Goal: Navigation & Orientation: Find specific page/section

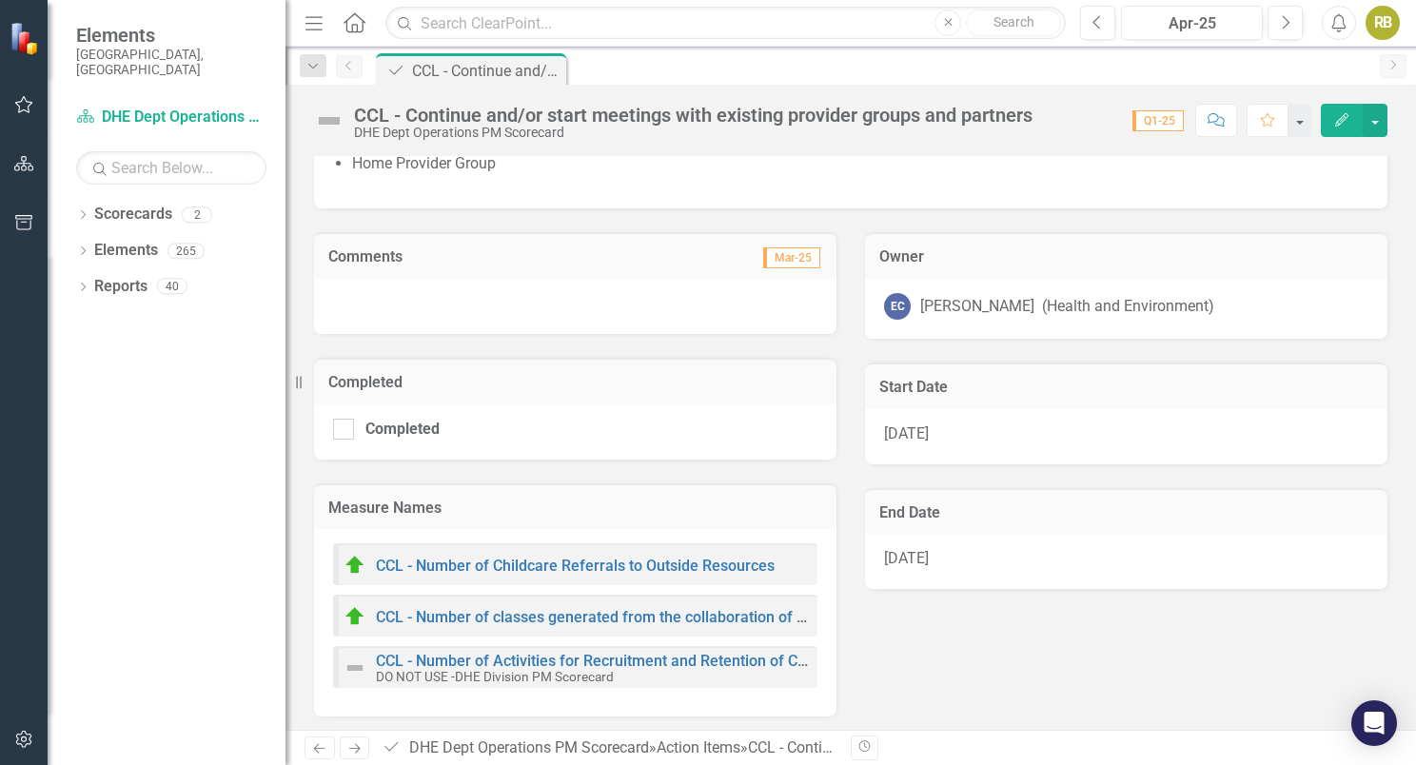
scroll to position [769, 0]
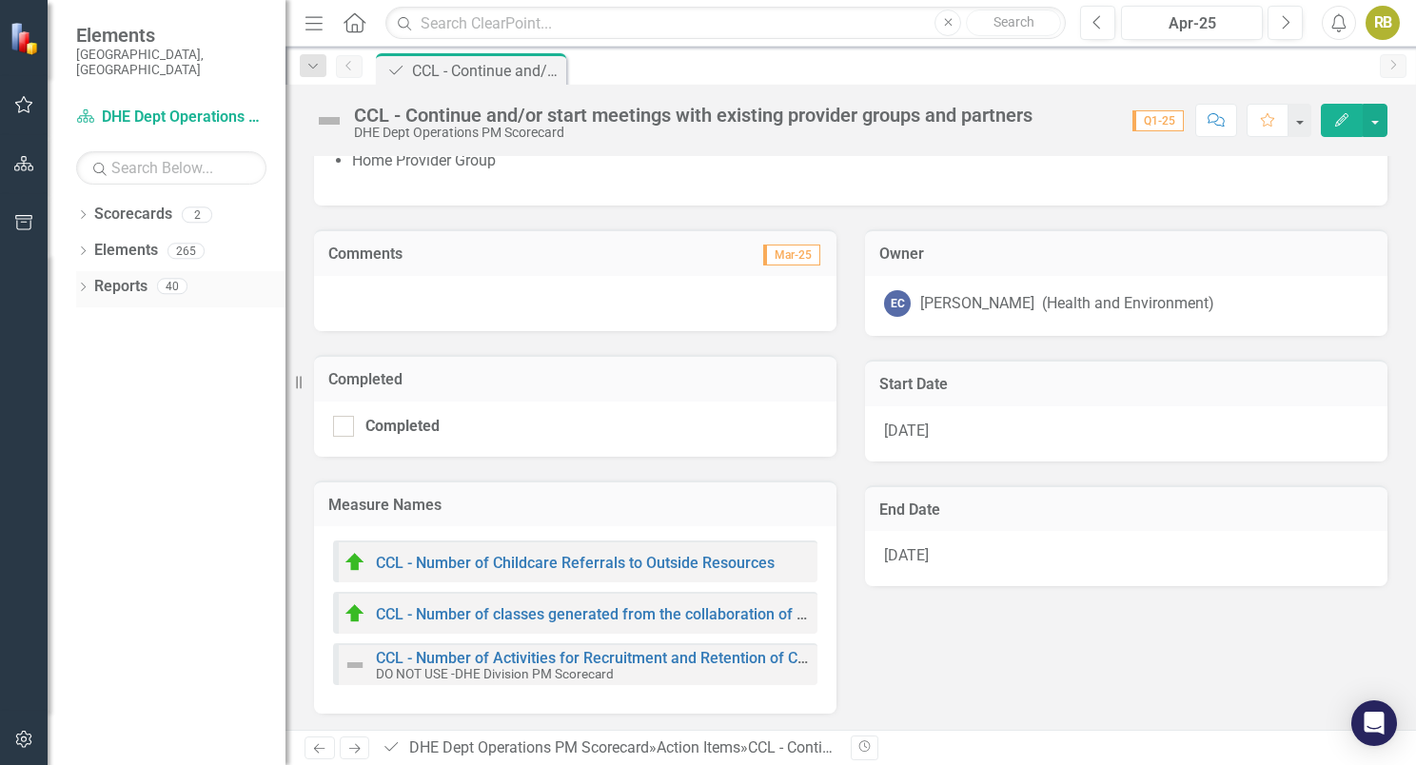
click at [126, 278] on link "Reports" at bounding box center [120, 287] width 53 height 22
click at [117, 276] on link "Reports" at bounding box center [120, 287] width 53 height 22
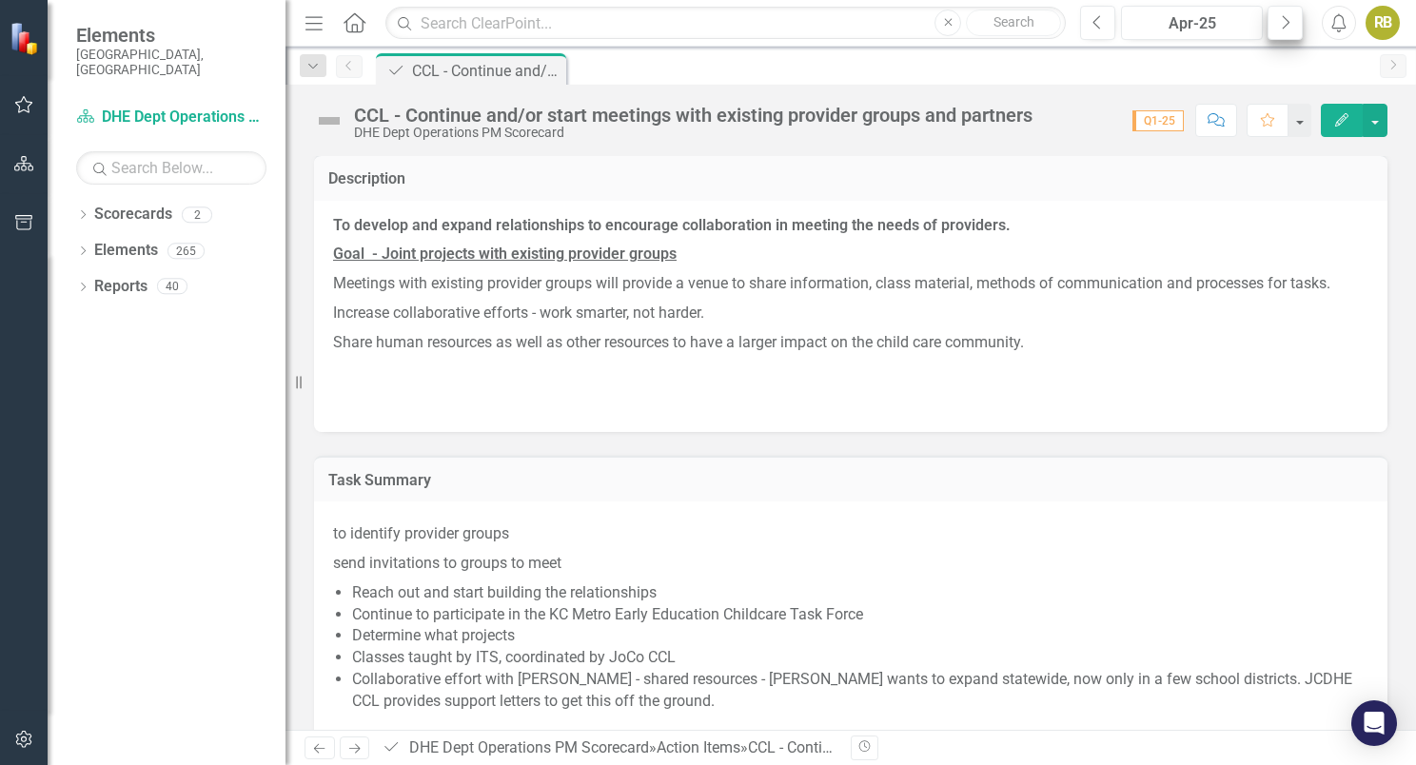
scroll to position [0, 0]
click at [117, 240] on link "Elements" at bounding box center [126, 251] width 64 height 22
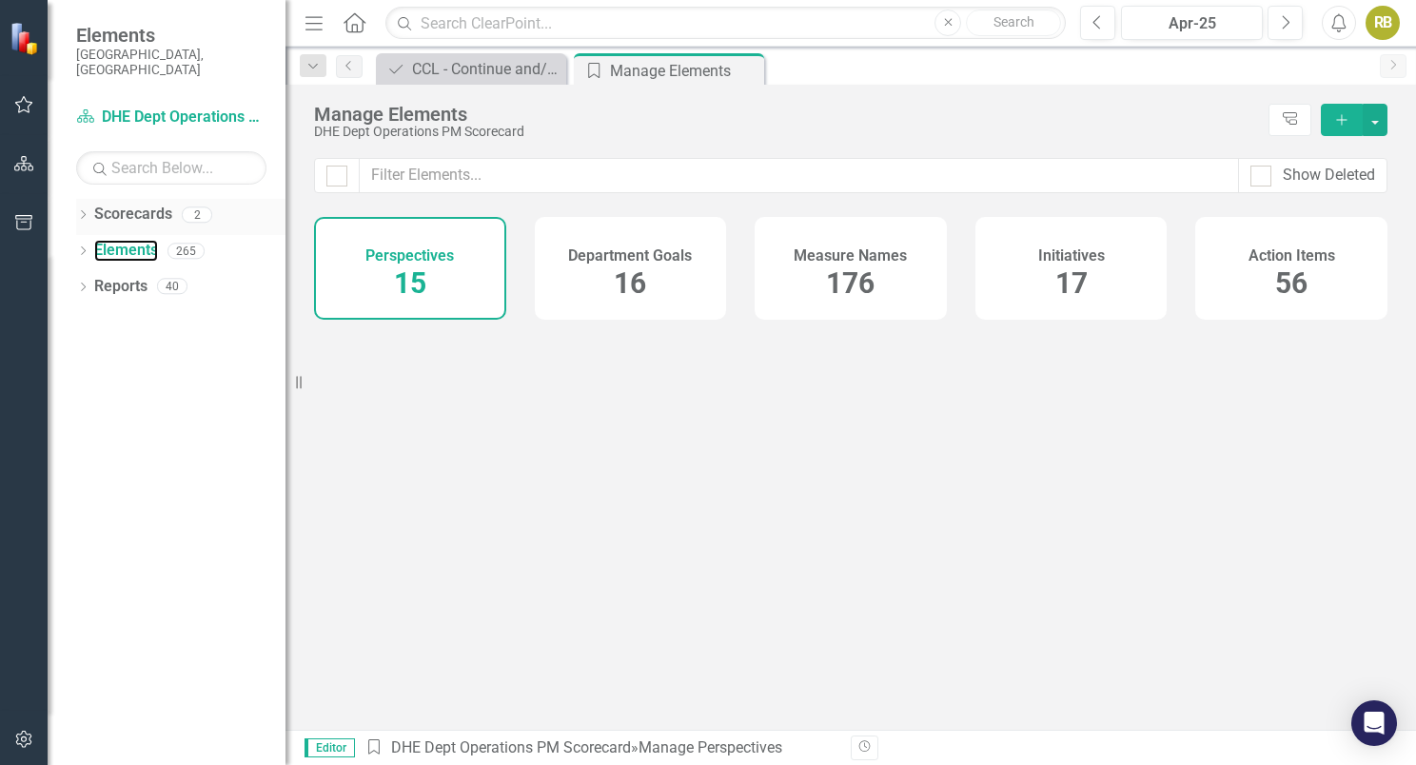
click at [102, 204] on link "Scorecards" at bounding box center [133, 215] width 78 height 22
click at [96, 276] on link "Reports" at bounding box center [120, 287] width 53 height 22
click at [134, 282] on link "Reports" at bounding box center [120, 287] width 53 height 22
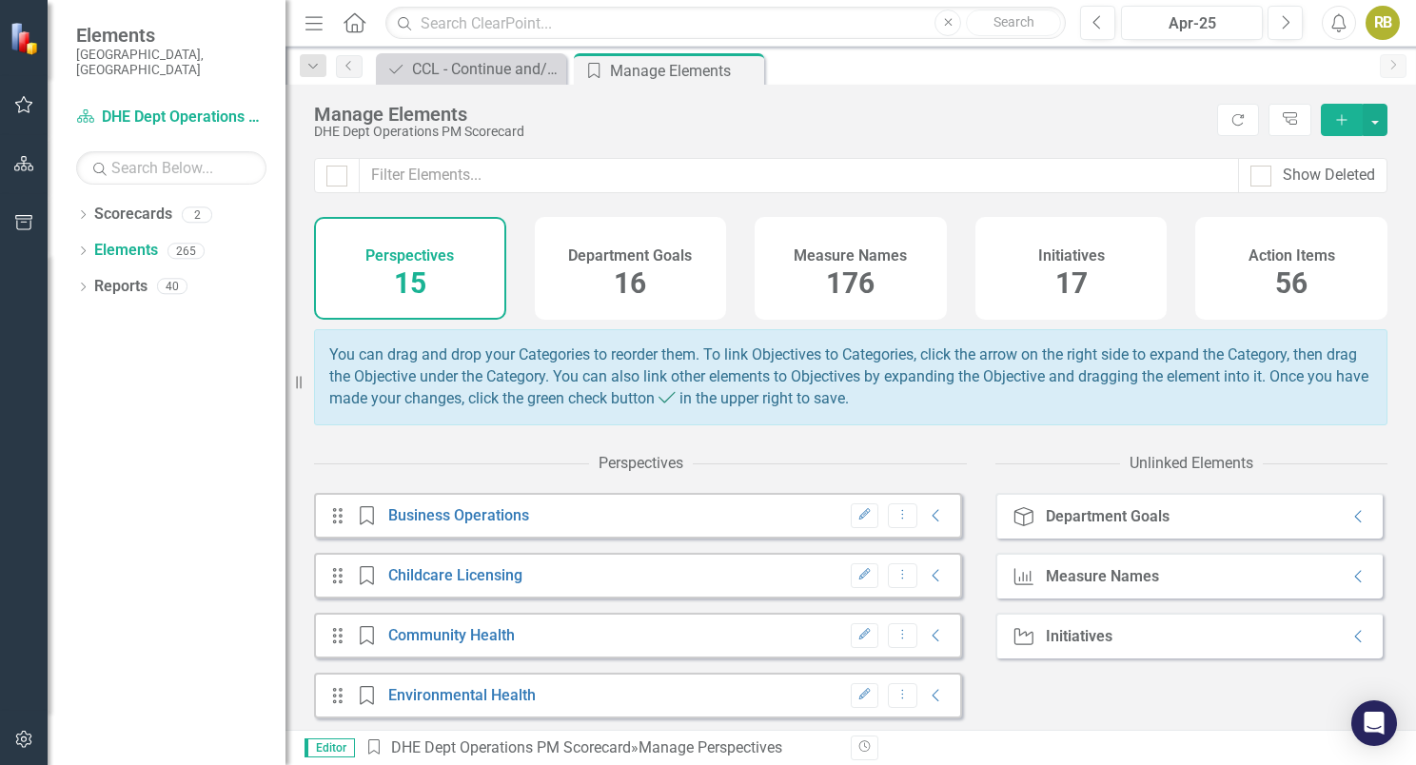
click at [403, 599] on div "Drag Perspective Childcare Licensing Edit Dropdown Menu Collapse" at bounding box center [638, 576] width 648 height 46
click at [414, 584] on link "Childcare Licensing" at bounding box center [455, 575] width 134 height 18
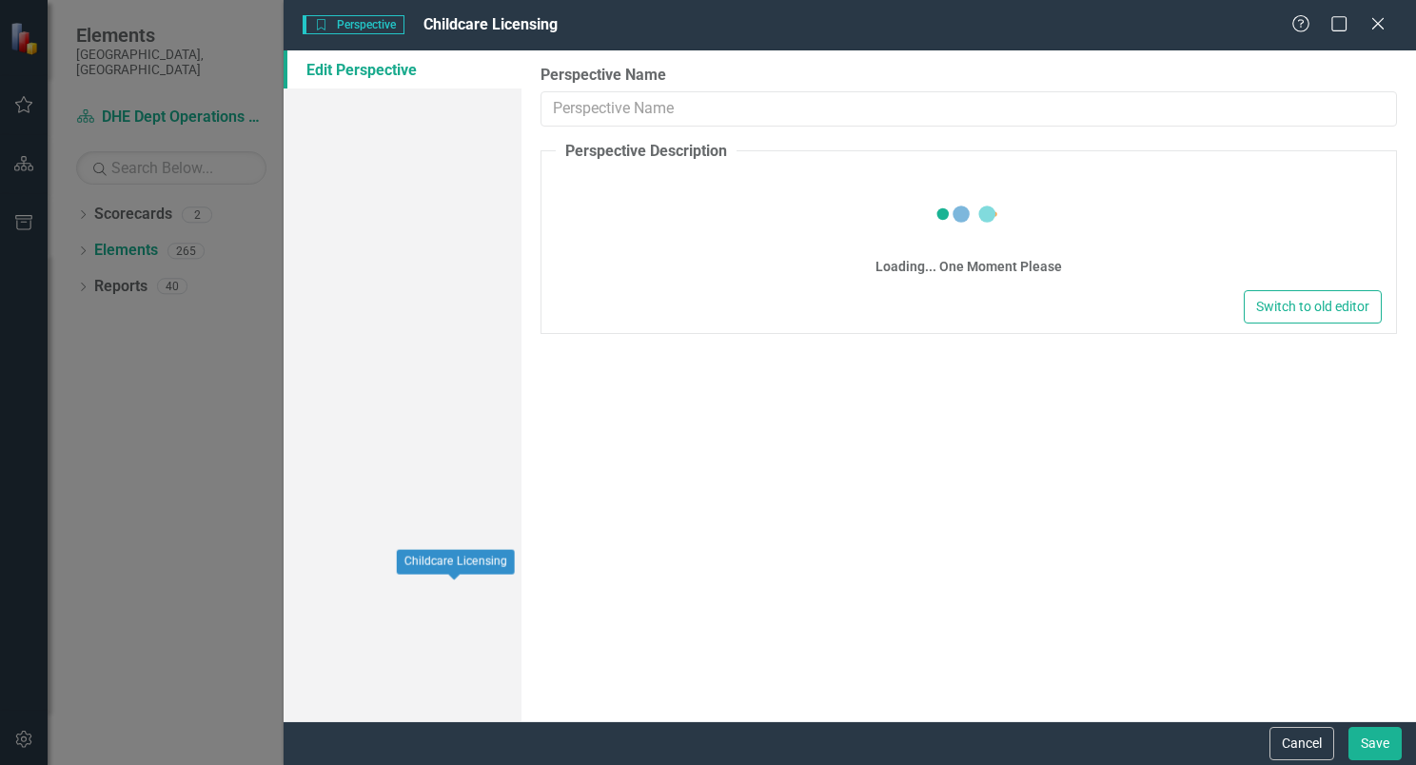
type input "Childcare Licensing"
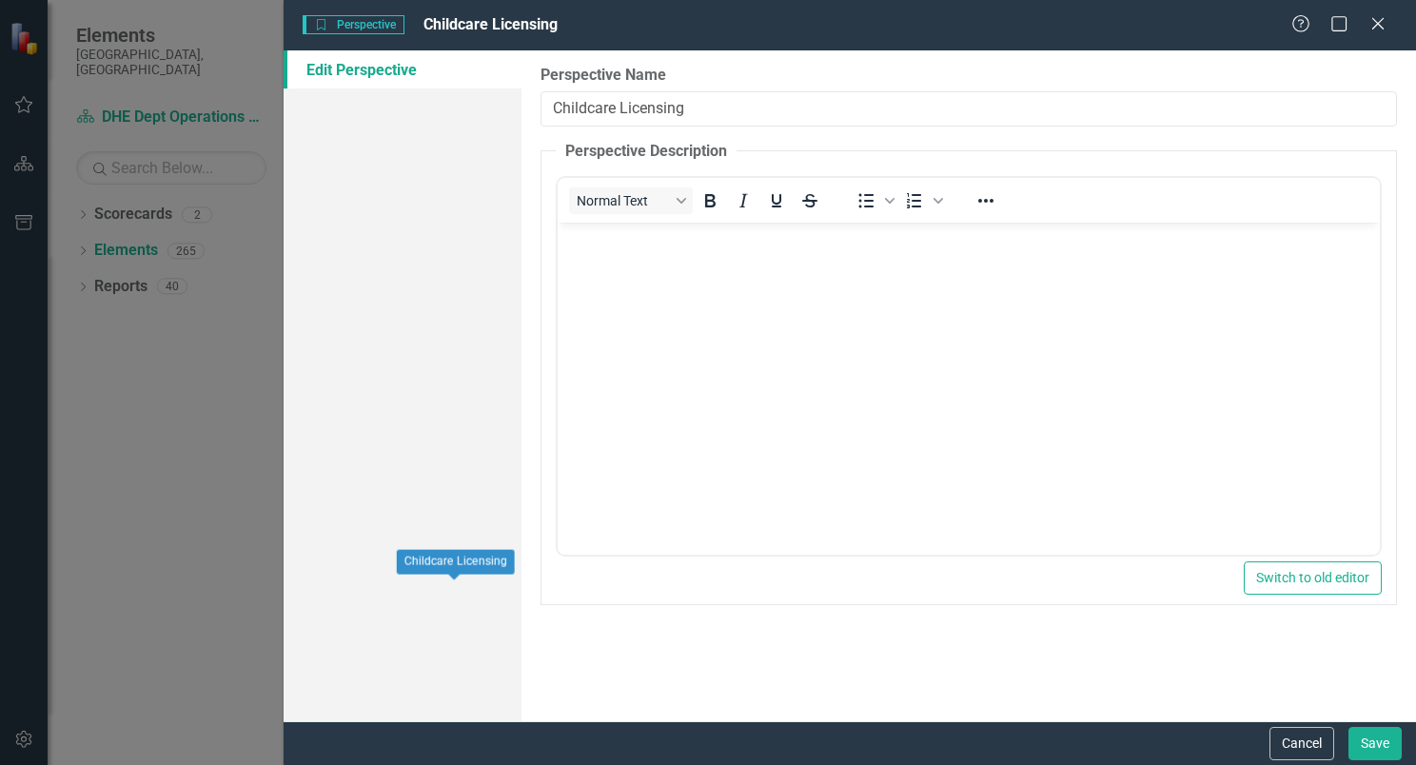
click at [126, 440] on div "Perspective Perspective Childcare Licensing Help Maximize Close Edit Perspectiv…" at bounding box center [708, 382] width 1416 height 765
click at [148, 436] on div "Perspective Perspective Childcare Licensing Help Maximize Close Edit Perspectiv…" at bounding box center [708, 382] width 1416 height 765
click at [1378, 28] on icon "Close" at bounding box center [1378, 23] width 24 height 18
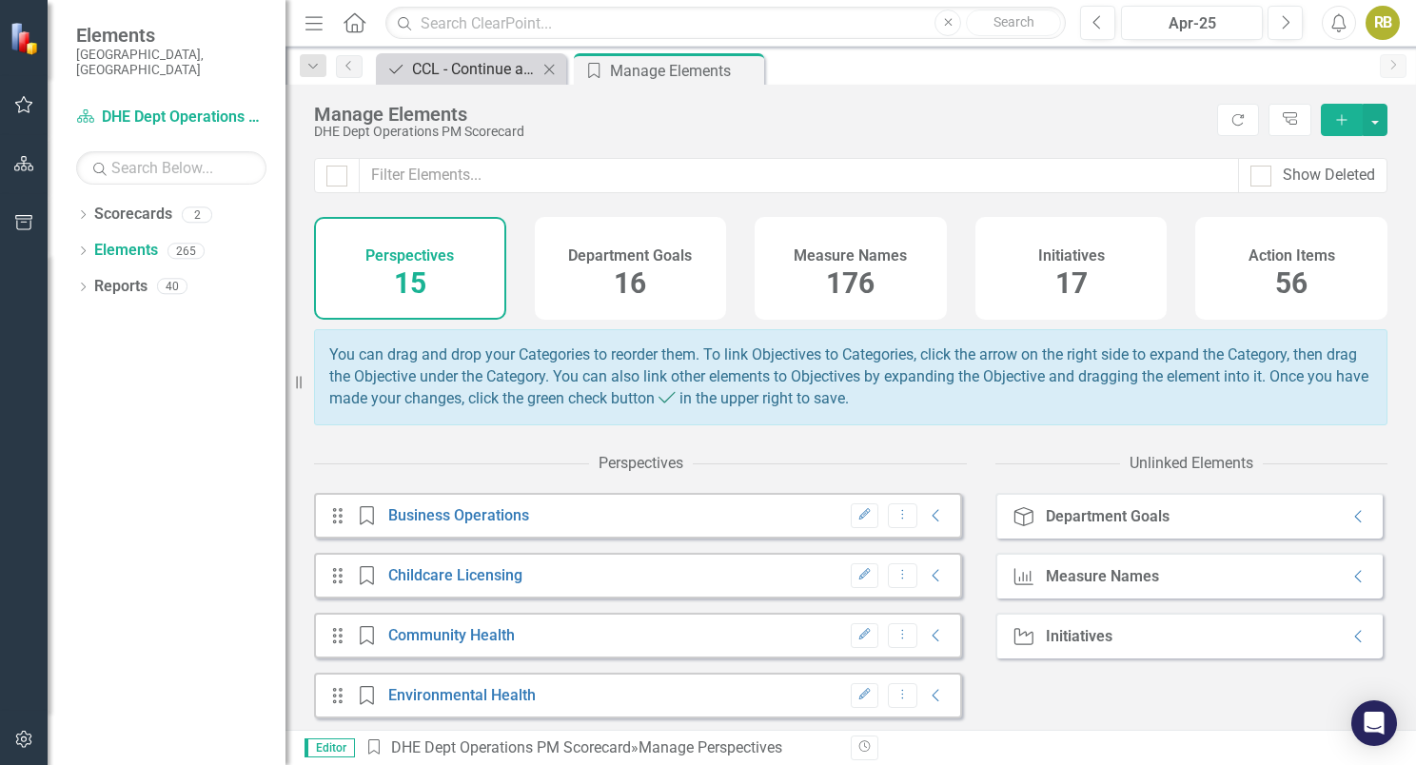
click at [455, 72] on div "CCL - Continue and/or start meetings with existing provider groups and partners" at bounding box center [475, 69] width 126 height 24
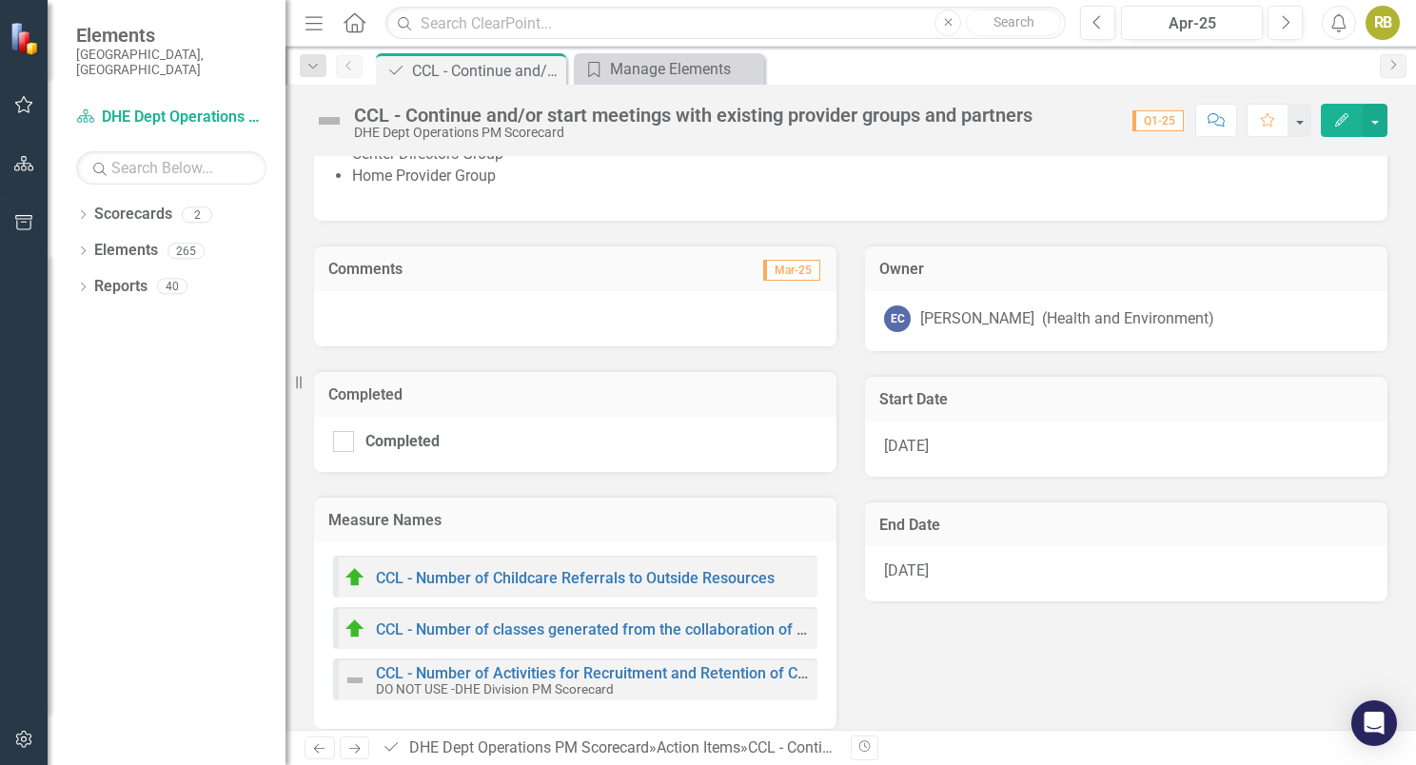
scroll to position [769, 0]
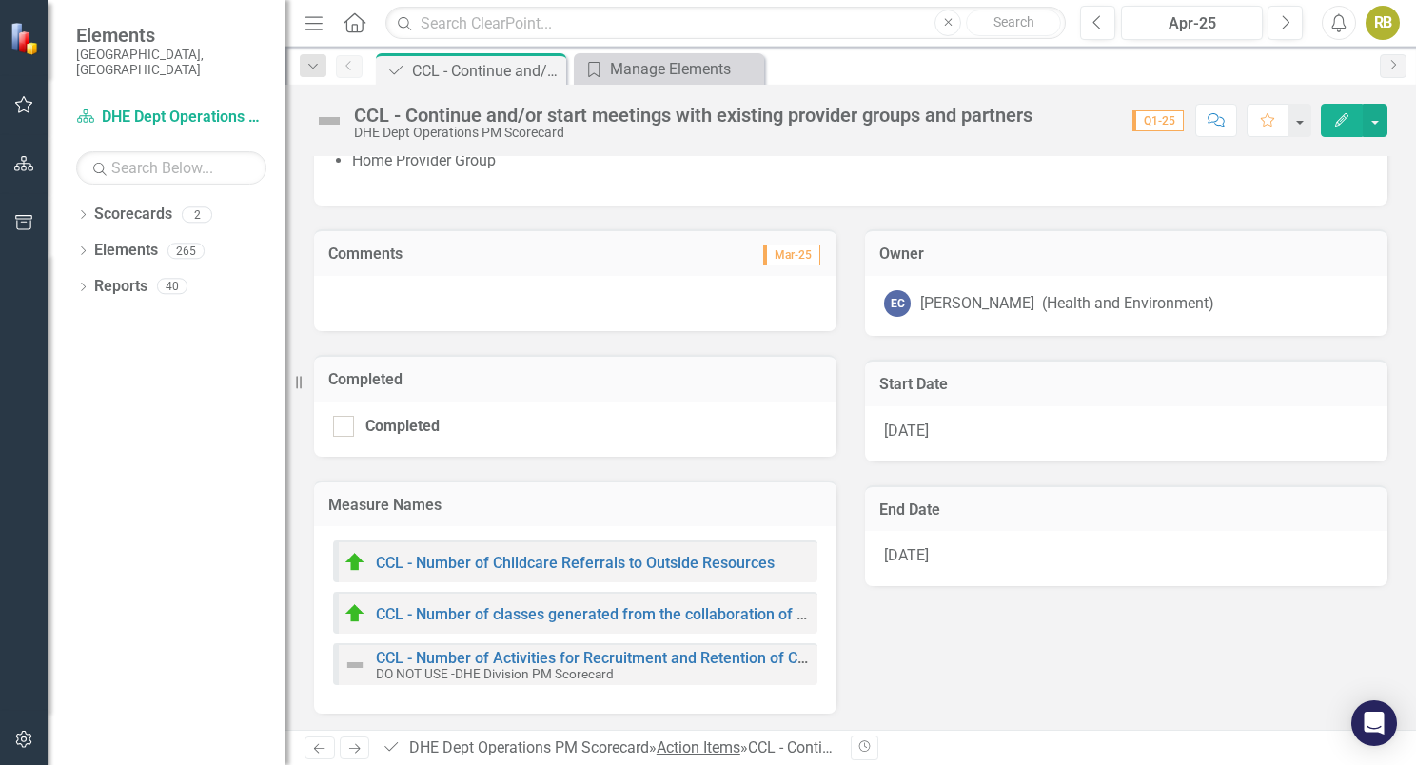
click at [714, 752] on link "Action Items" at bounding box center [699, 748] width 84 height 18
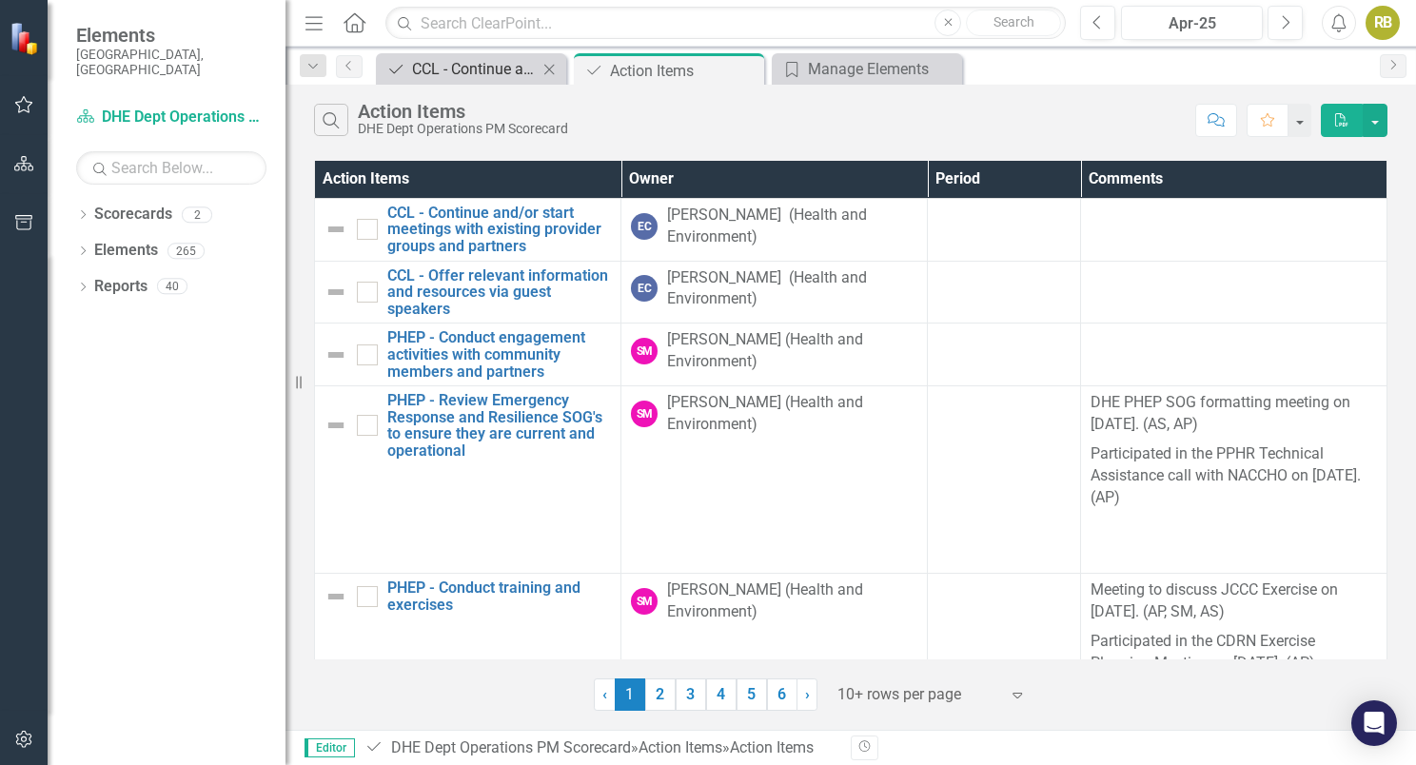
click at [496, 69] on div "CCL - Continue and/or start meetings with existing provider groups and partners" at bounding box center [475, 69] width 126 height 24
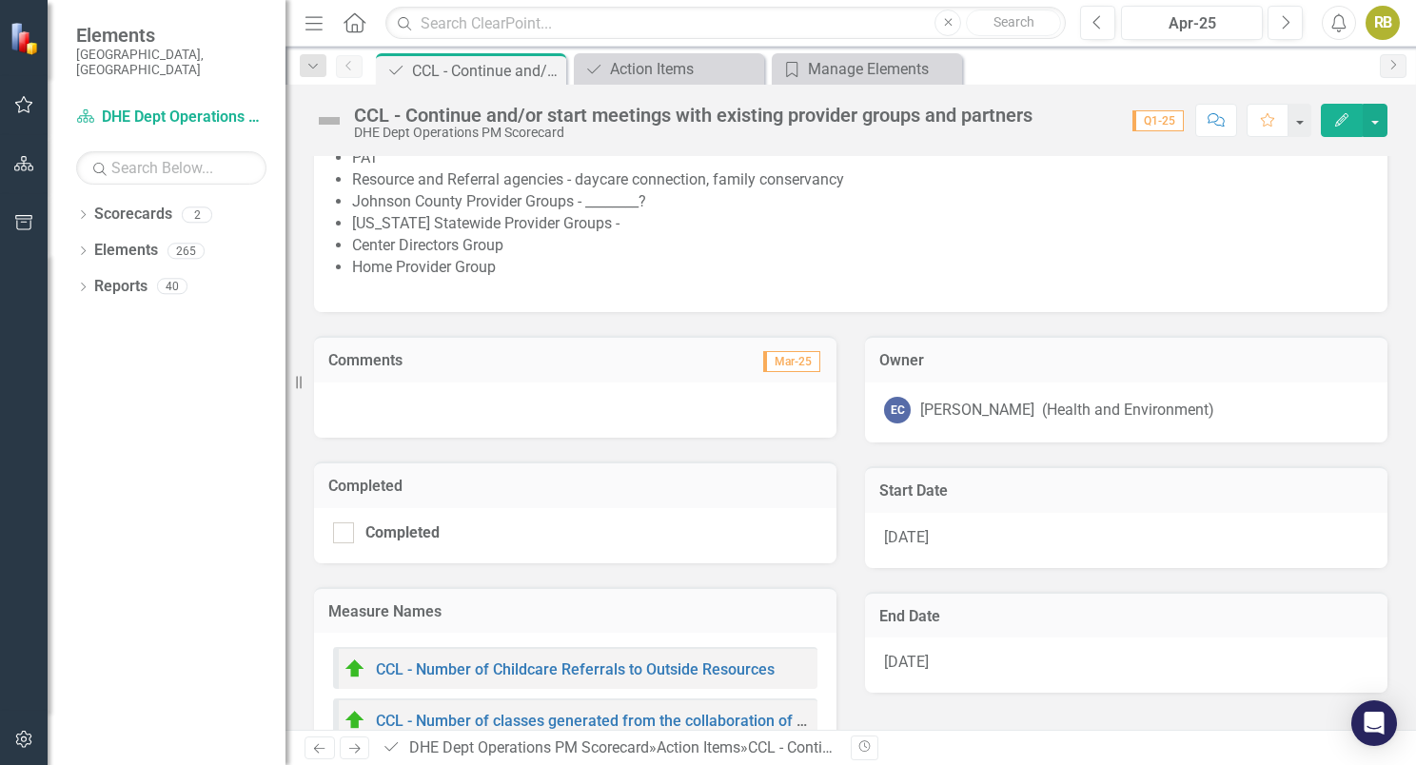
scroll to position [769, 0]
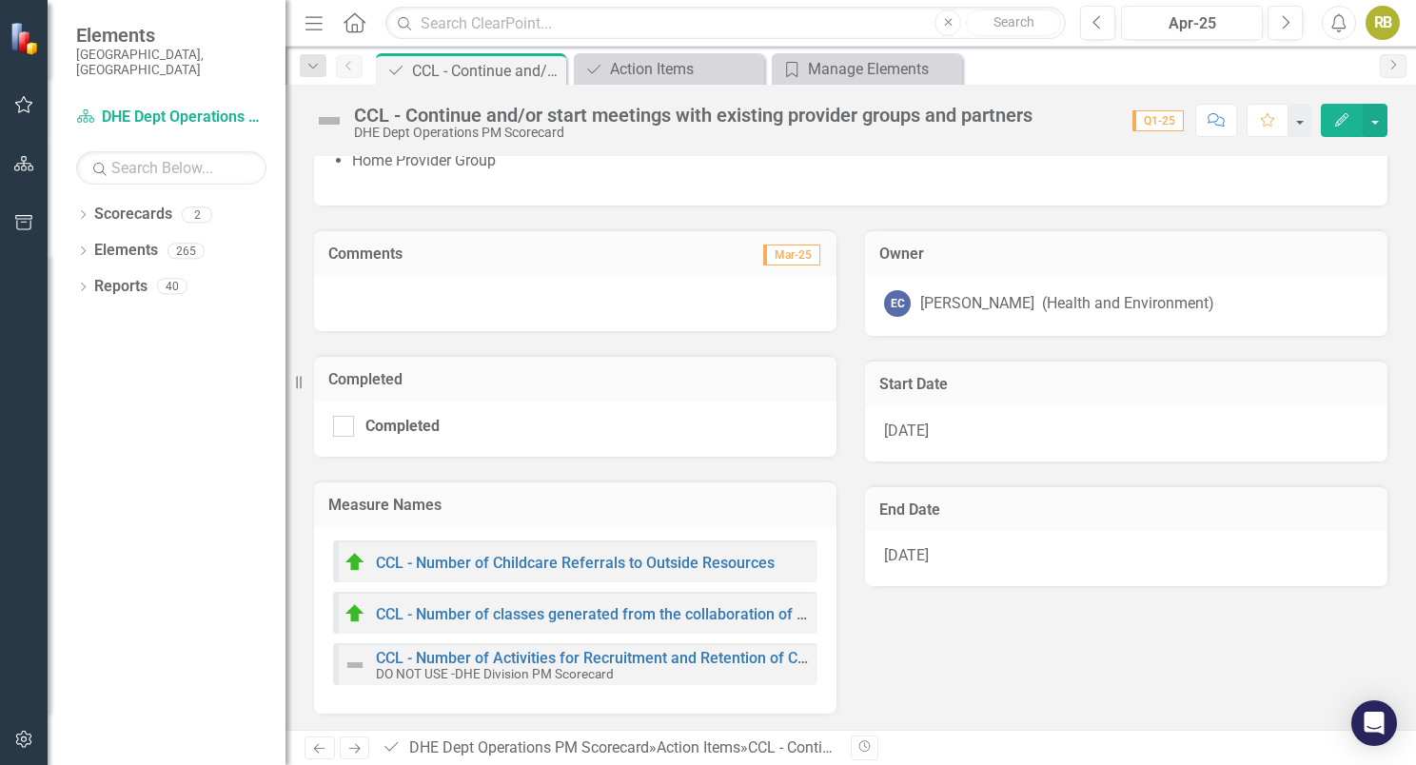
click at [1166, 120] on span "Q1-25" at bounding box center [1158, 120] width 51 height 21
click at [1378, 127] on button "button" at bounding box center [1375, 120] width 25 height 33
click at [1302, 126] on button "button" at bounding box center [1299, 120] width 25 height 33
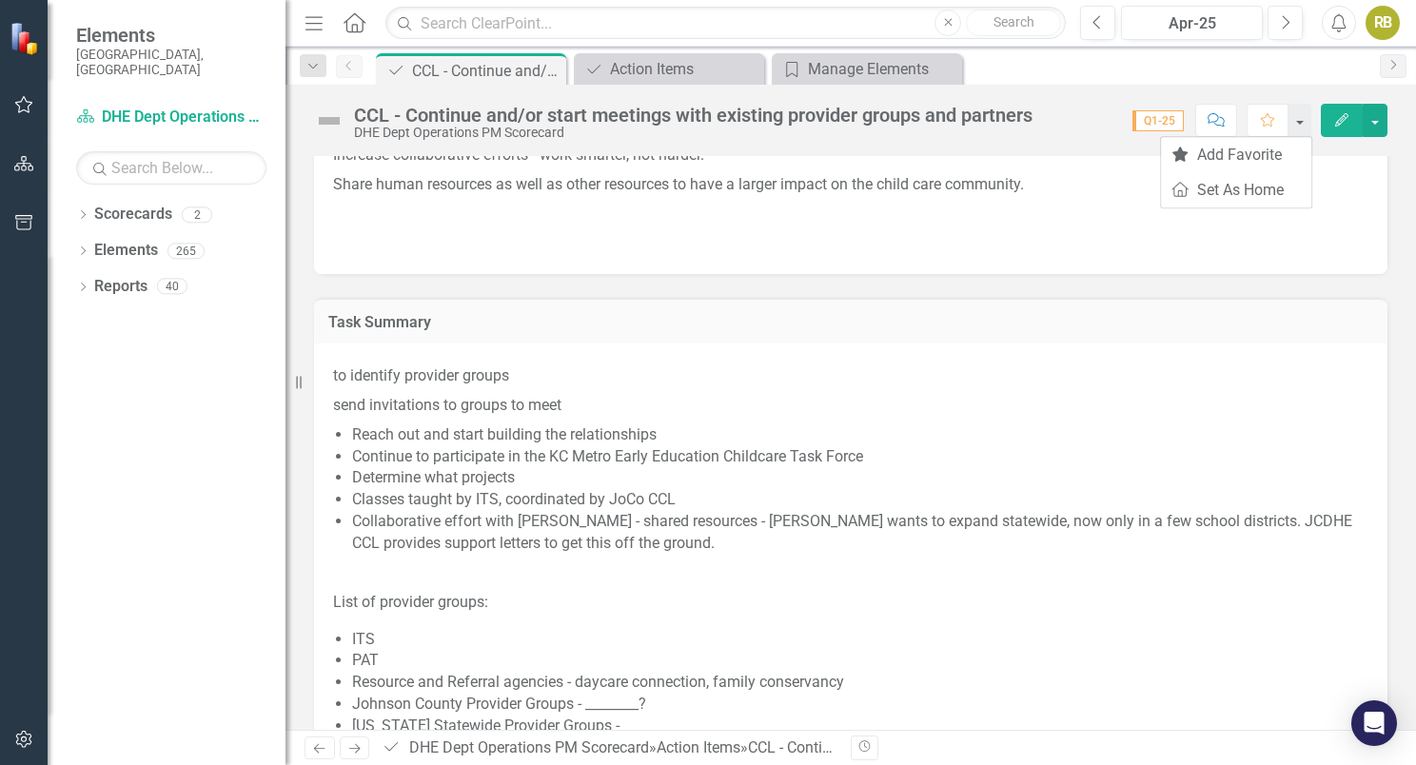
scroll to position [0, 0]
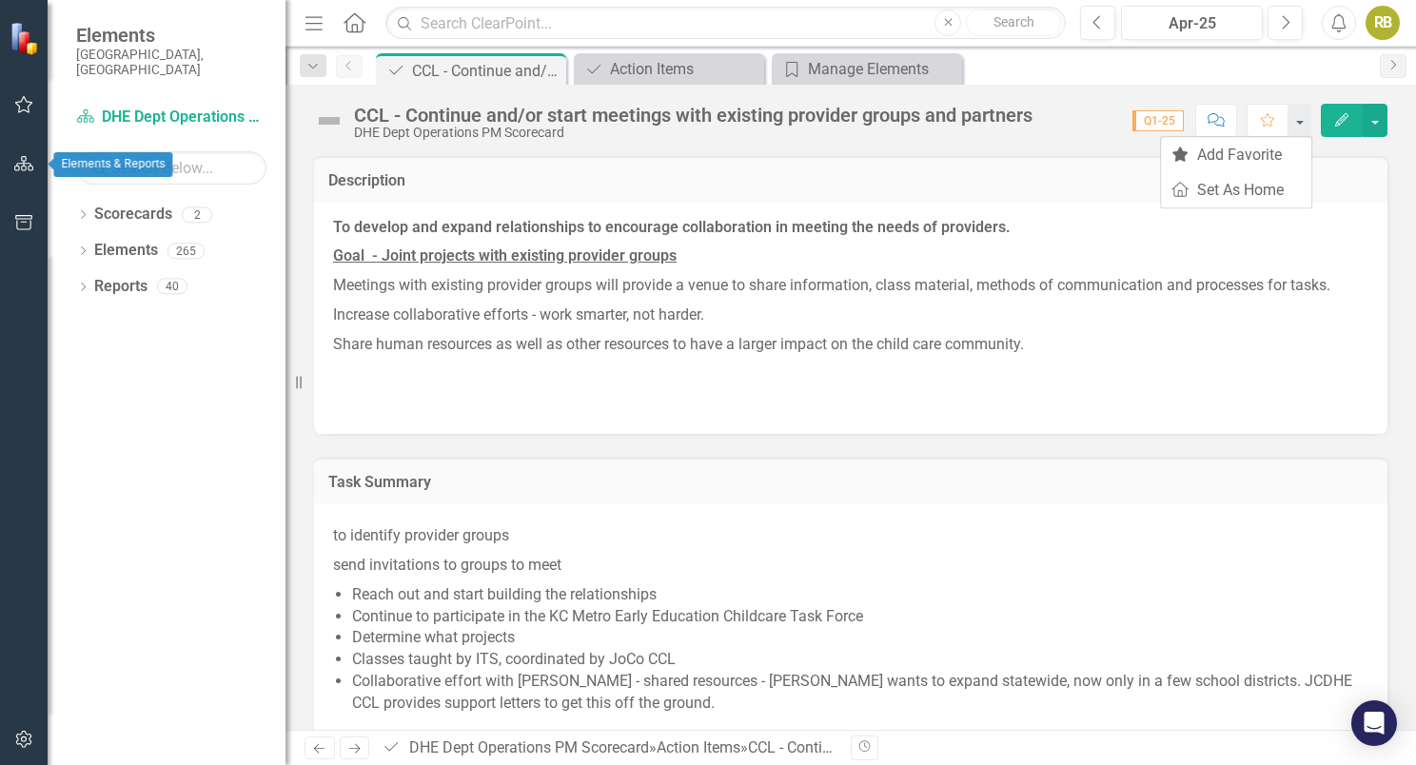
click at [28, 167] on icon "button" at bounding box center [24, 163] width 20 height 15
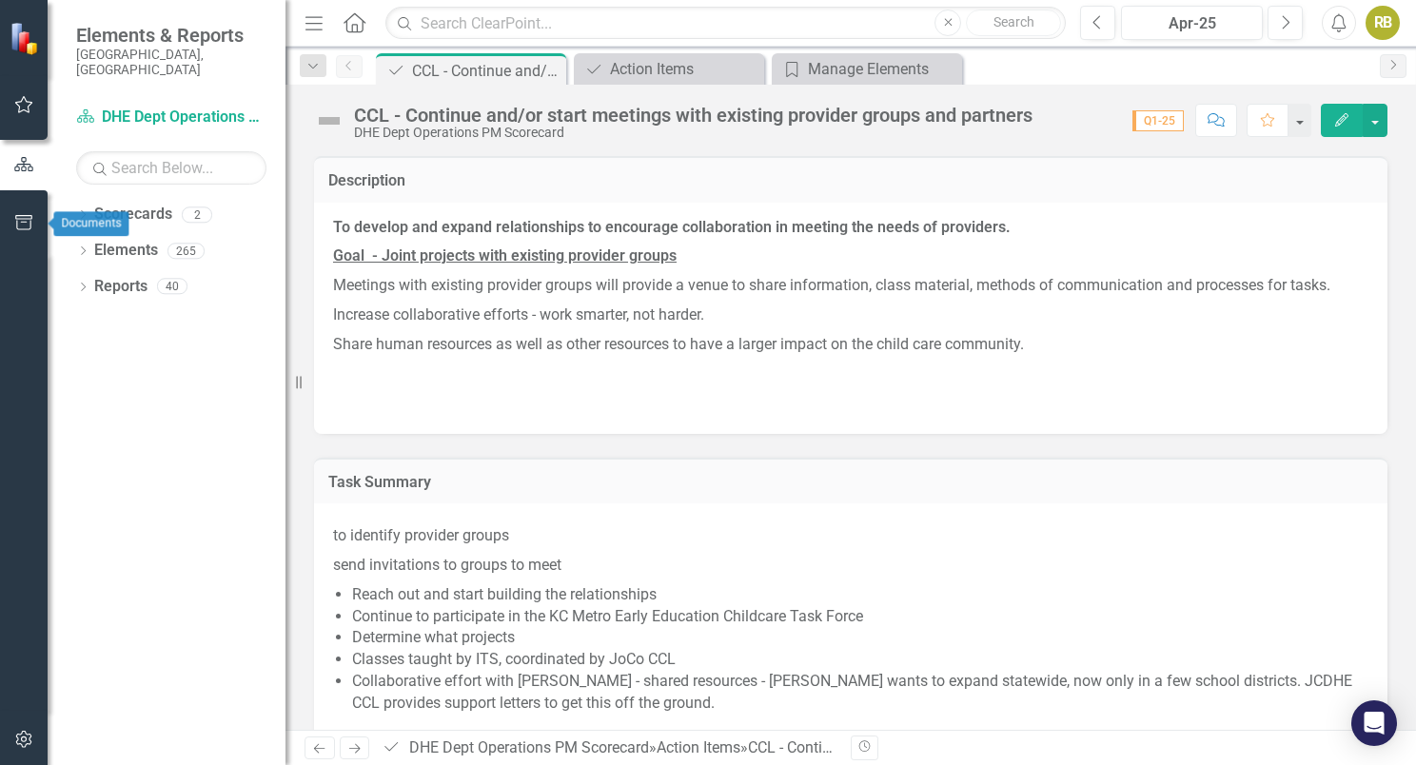
click at [28, 219] on icon "button" at bounding box center [23, 222] width 17 height 15
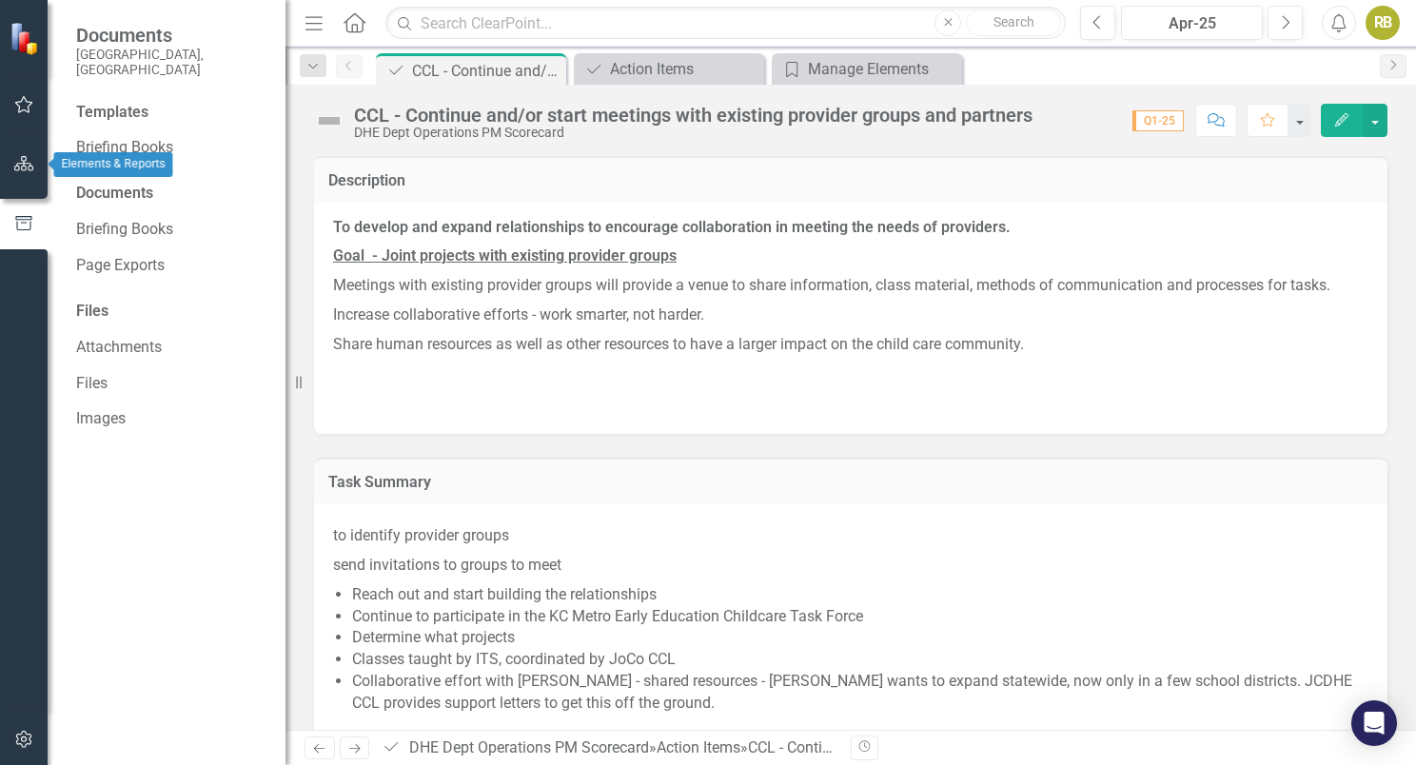
click at [27, 161] on icon "button" at bounding box center [24, 163] width 20 height 15
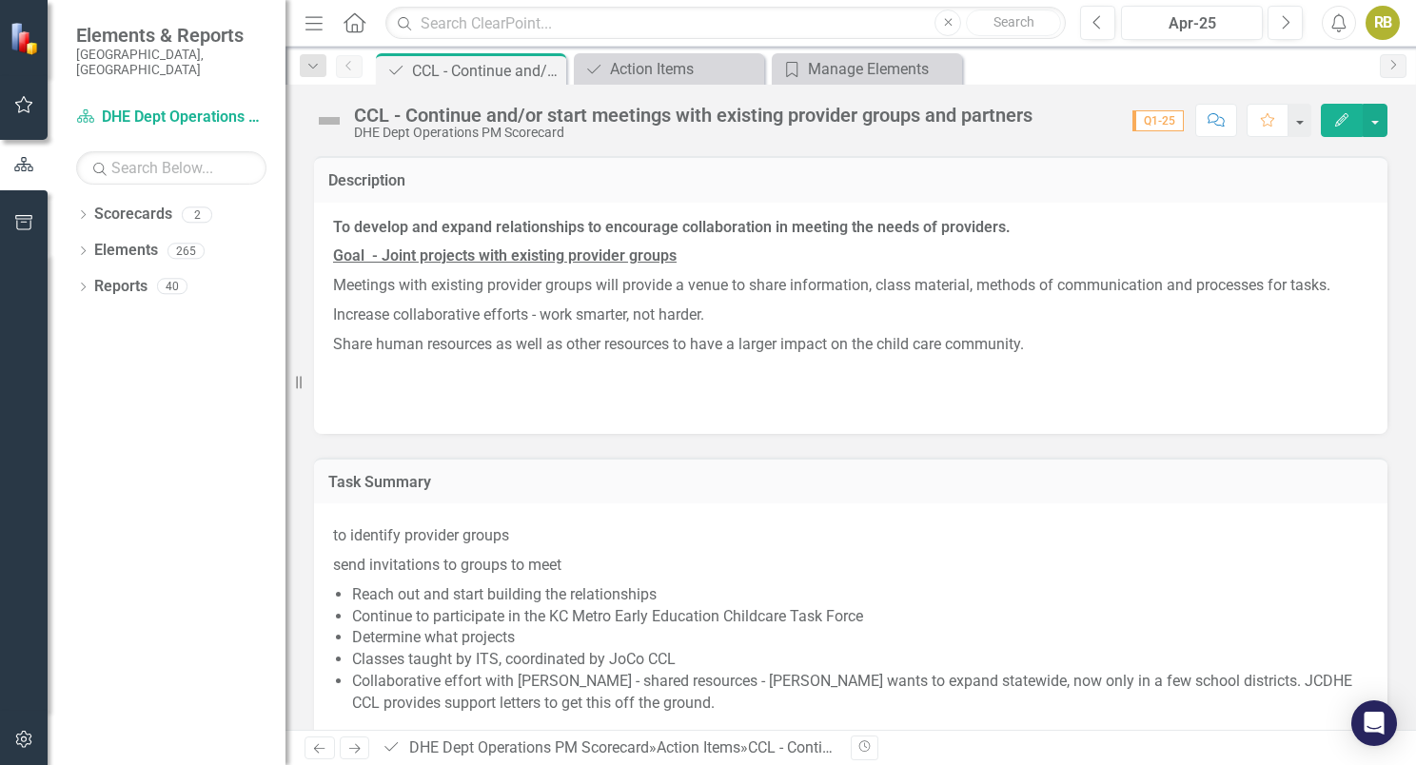
click at [350, 24] on icon "Home" at bounding box center [354, 22] width 25 height 20
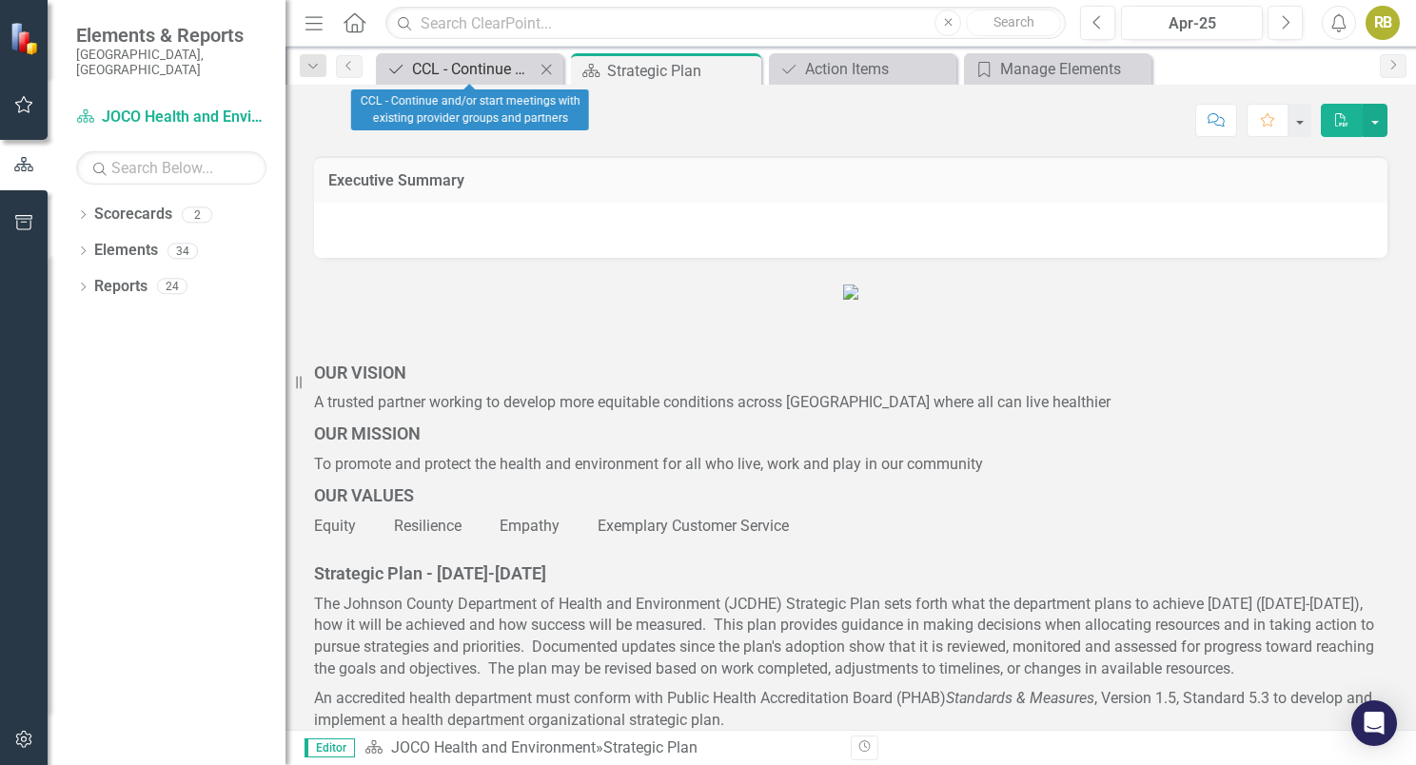
click at [468, 66] on div "CCL - Continue and/or start meetings with existing provider groups and partners" at bounding box center [473, 69] width 123 height 24
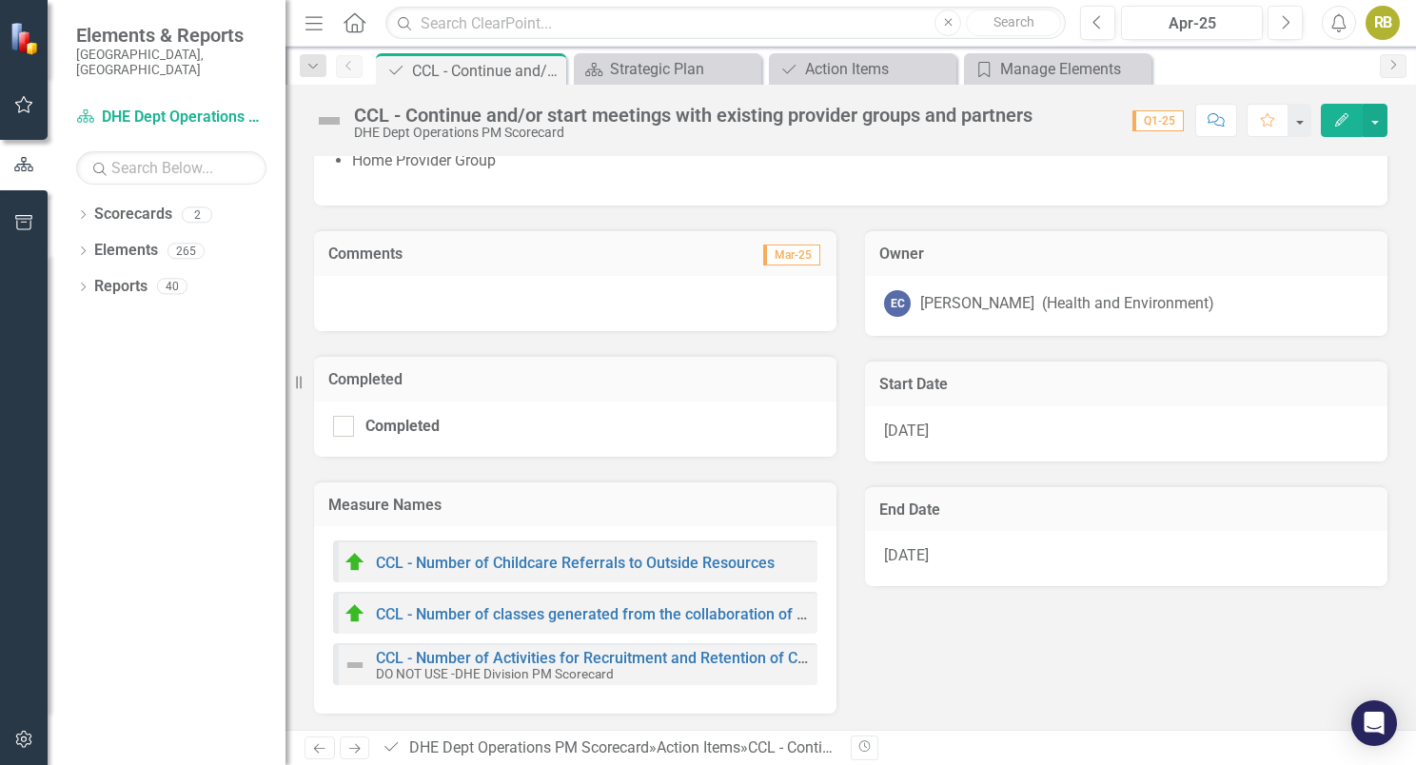
scroll to position [769, 0]
click at [1037, 71] on div "Manage Elements" at bounding box center [1061, 69] width 123 height 24
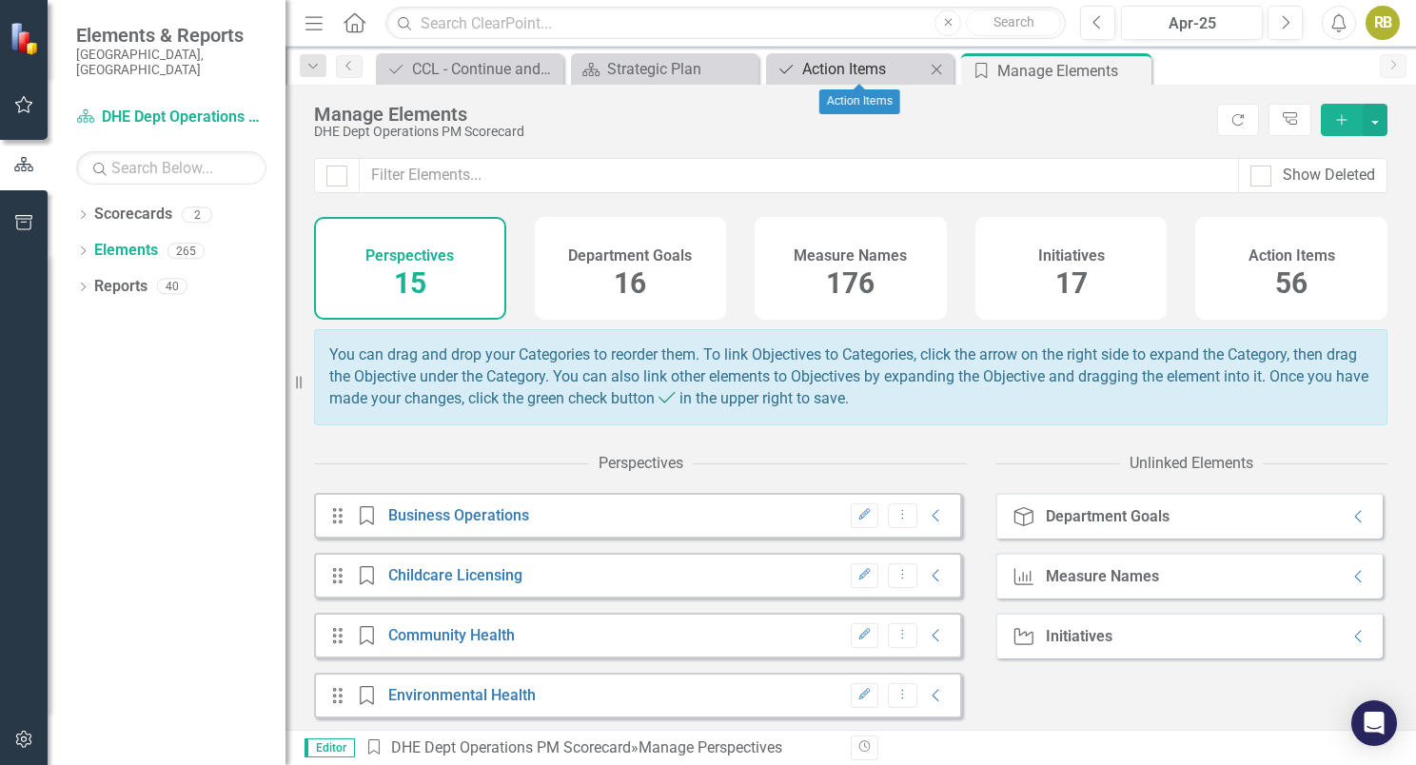
click at [910, 69] on div "Action Items" at bounding box center [863, 69] width 123 height 24
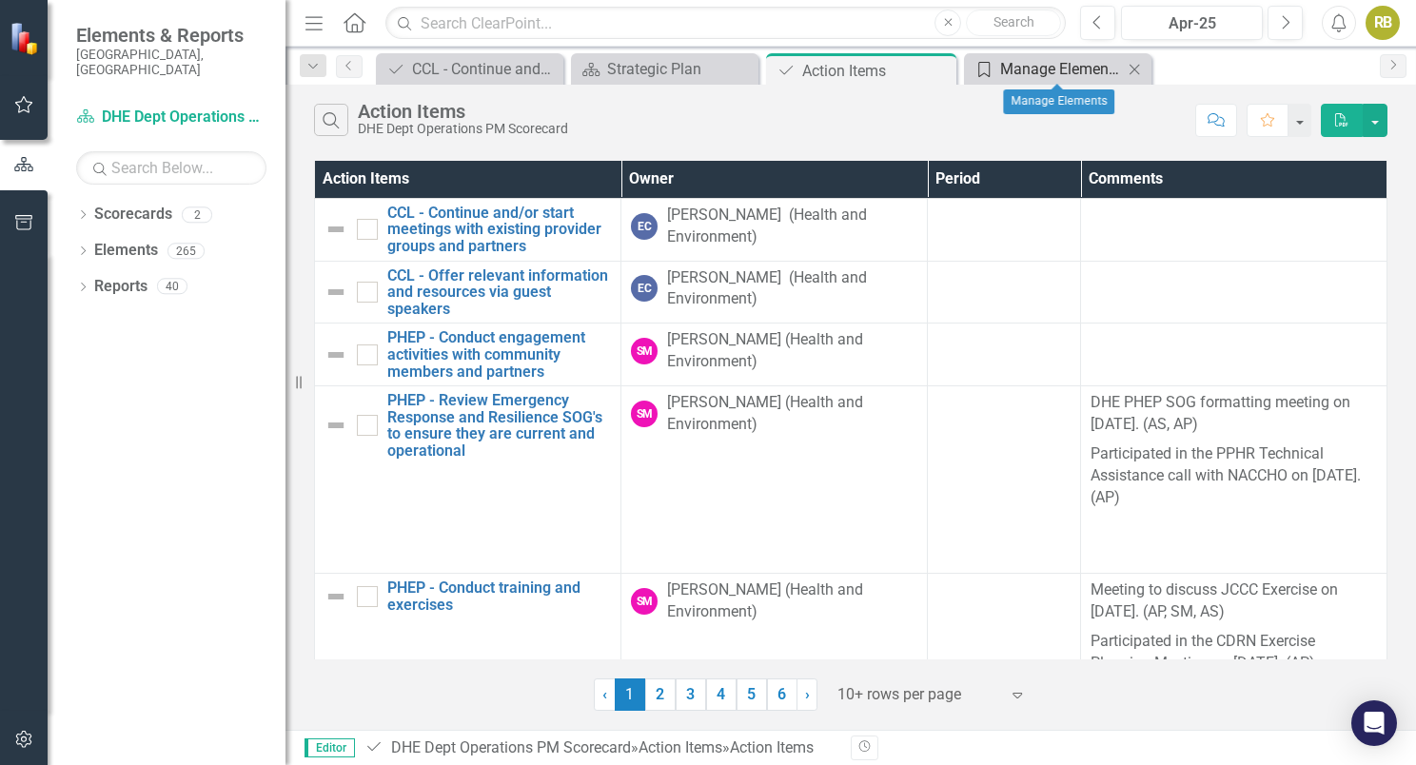
click at [996, 78] on link "Perspective Manage Elements" at bounding box center [1046, 69] width 154 height 24
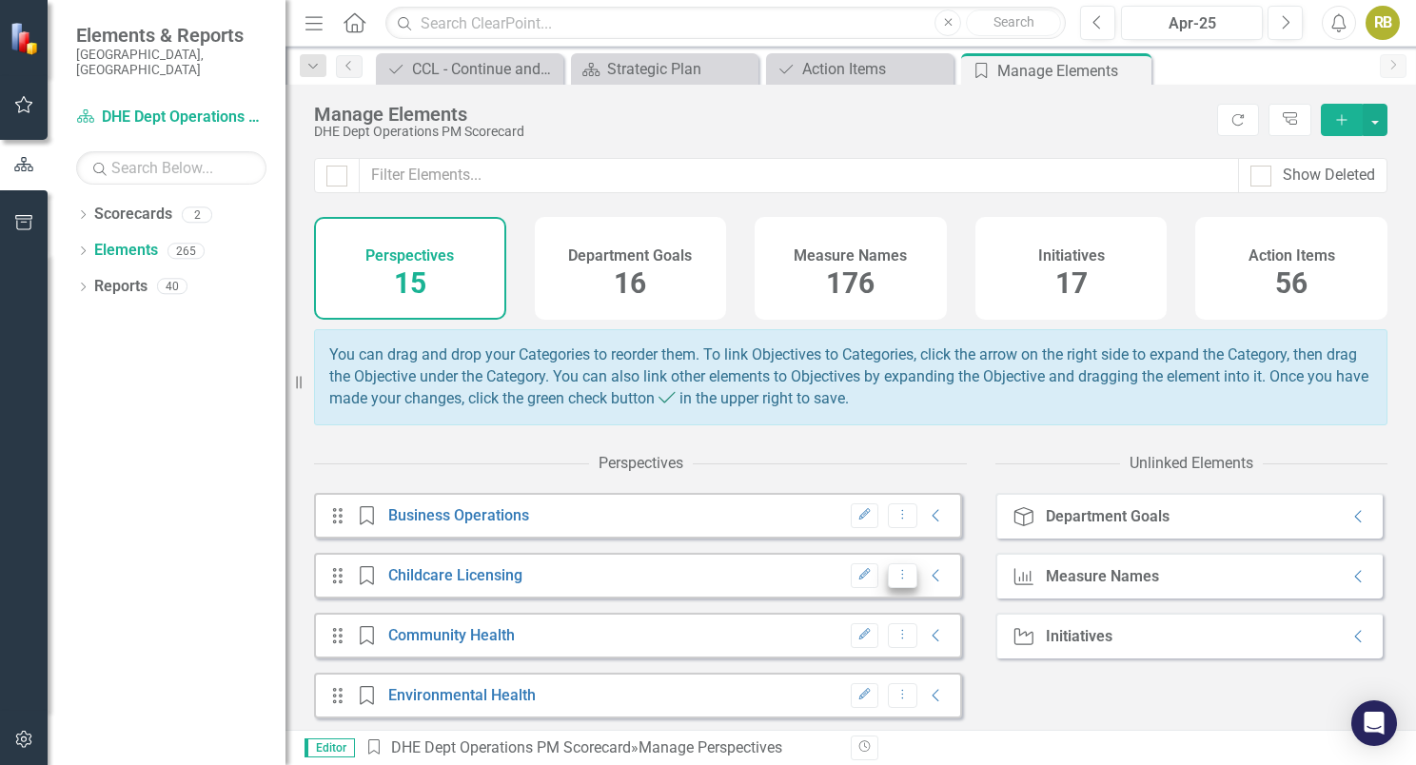
click at [902, 580] on icon at bounding box center [903, 575] width 2 height 10
click at [927, 583] on icon "Collapse" at bounding box center [936, 575] width 19 height 15
click at [927, 643] on icon "Collapse" at bounding box center [936, 635] width 19 height 15
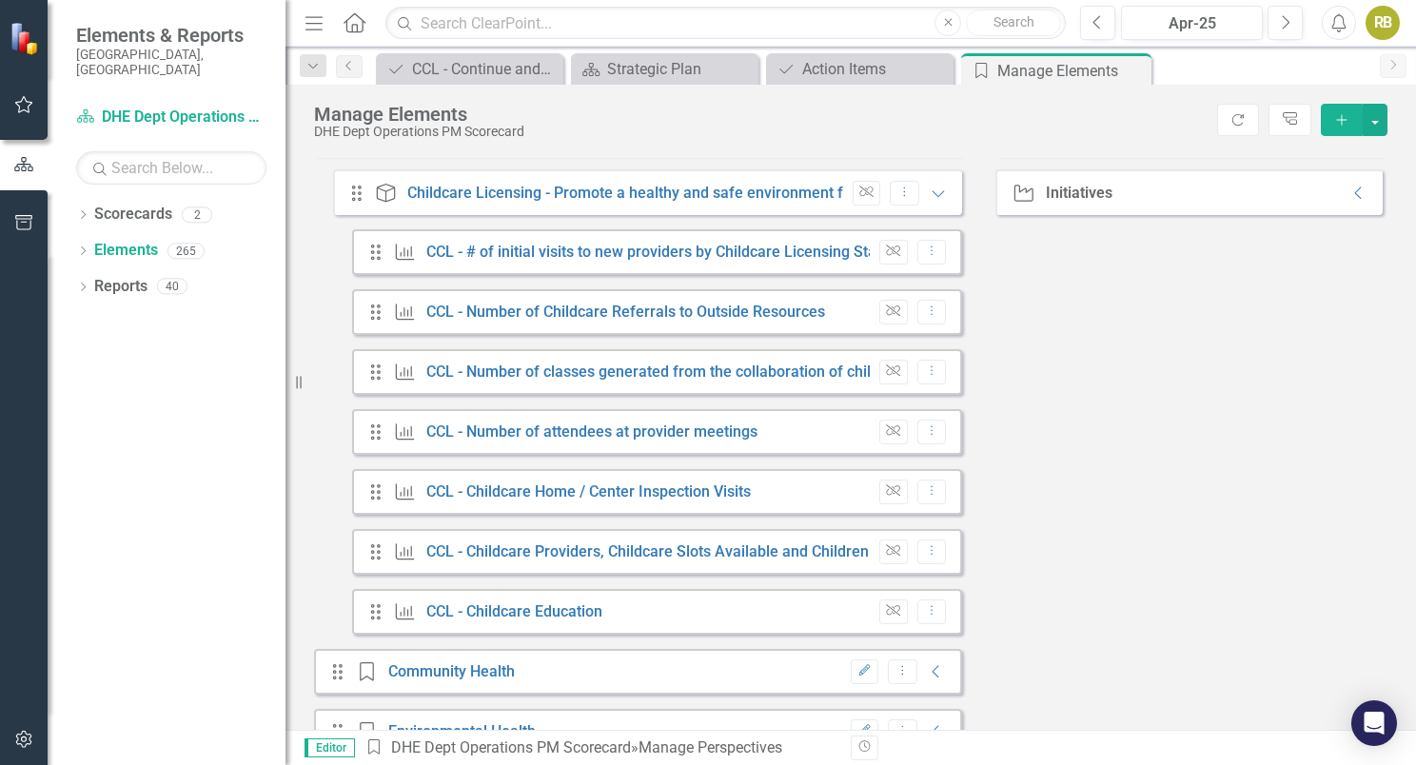
scroll to position [445, 0]
click at [742, 498] on link "CCL - Childcare Home / Center Inspection Visits" at bounding box center [588, 490] width 325 height 18
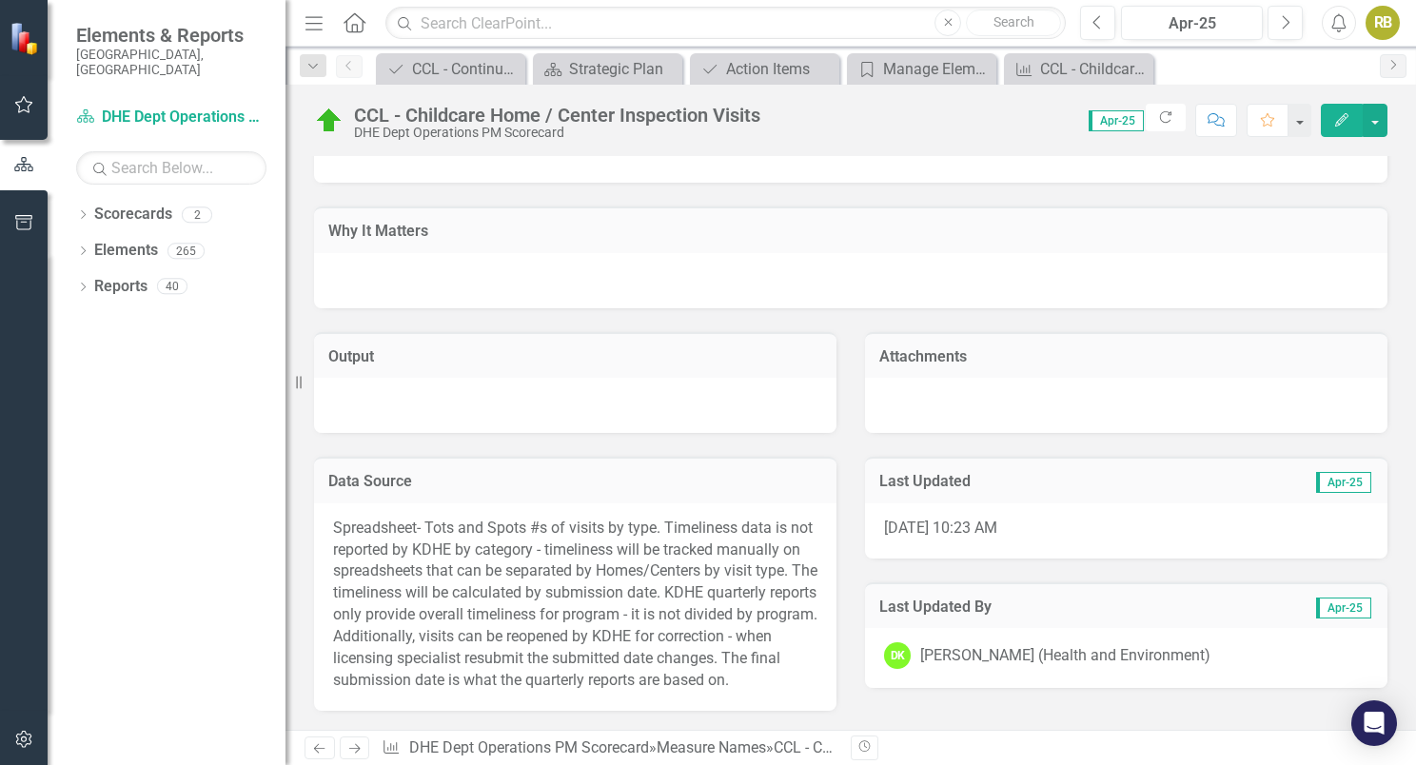
scroll to position [3095, 0]
